Goal: Task Accomplishment & Management: Manage account settings

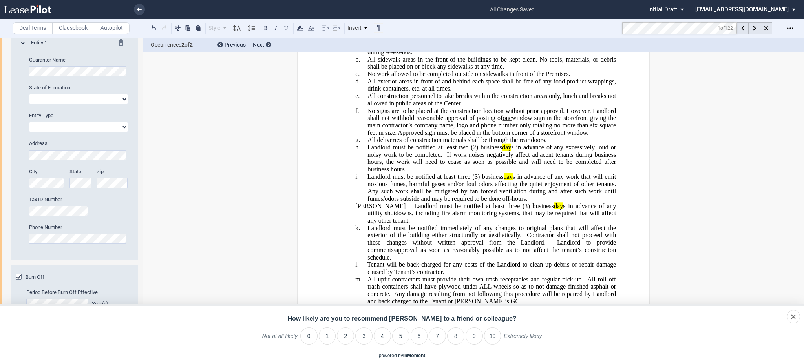
scroll to position [16274, 0]
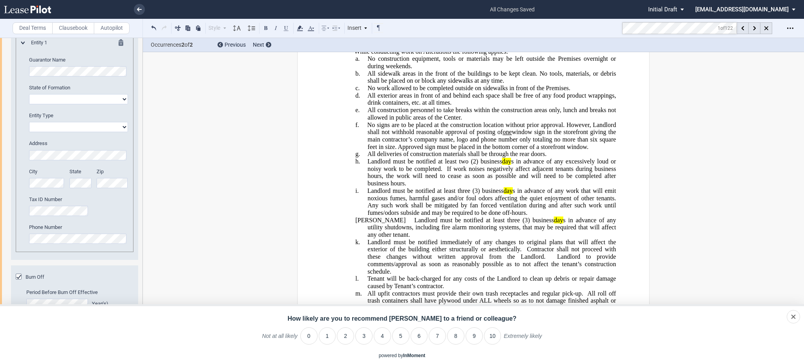
click at [145, 10] on ul "all changes saved Pending... Pending... Initial Draft Initial Draft In Negotiat…" at bounding box center [402, 9] width 804 height 19
click at [143, 9] on link at bounding box center [139, 9] width 11 height 11
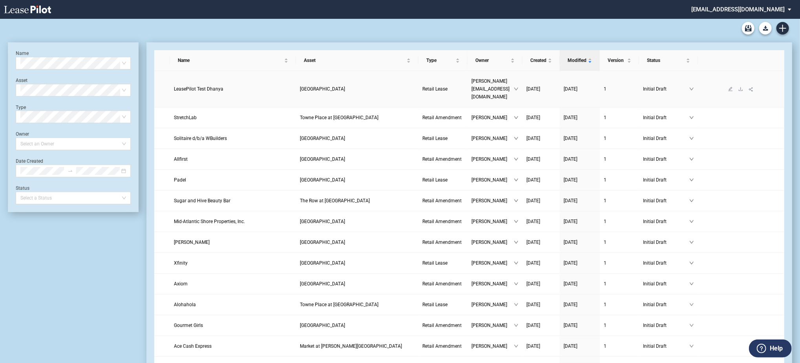
click at [742, 86] on link at bounding box center [740, 88] width 10 height 5
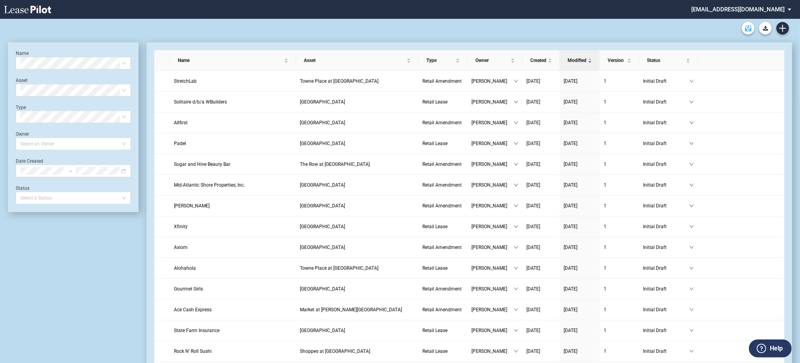
click at [746, 29] on use "Archive" at bounding box center [748, 28] width 7 height 6
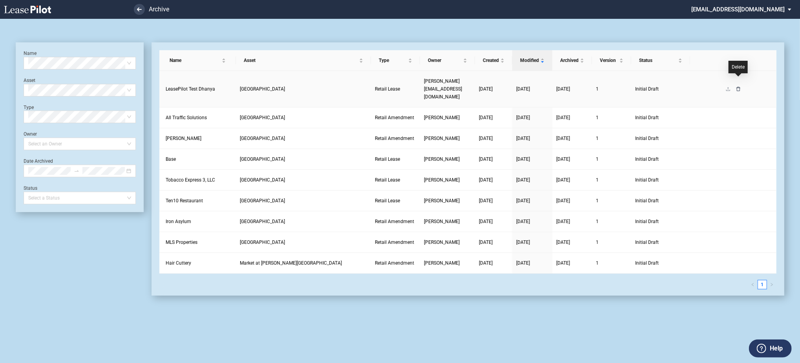
click at [739, 87] on icon "delete" at bounding box center [738, 89] width 5 height 5
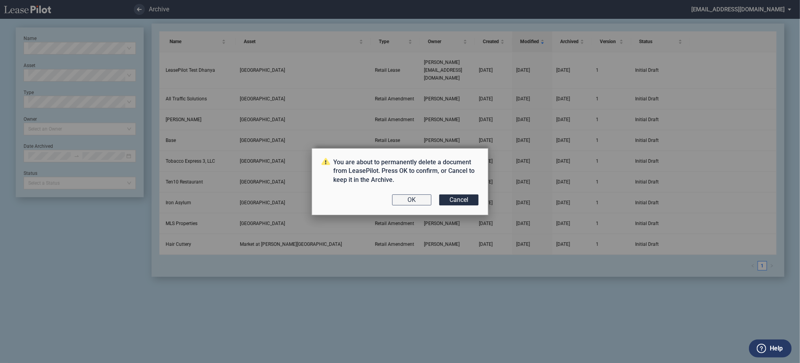
click at [419, 201] on button "OK" at bounding box center [411, 200] width 39 height 11
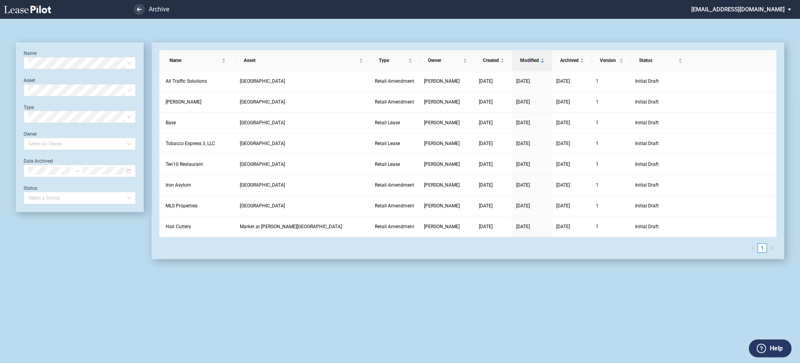
click at [58, 47] on div "Name Select name Asset Select Asset Type Select Type Owner Select an Owner Date…" at bounding box center [80, 127] width 128 height 170
click at [141, 8] on icon at bounding box center [139, 9] width 5 height 4
